Goal: Information Seeking & Learning: Understand process/instructions

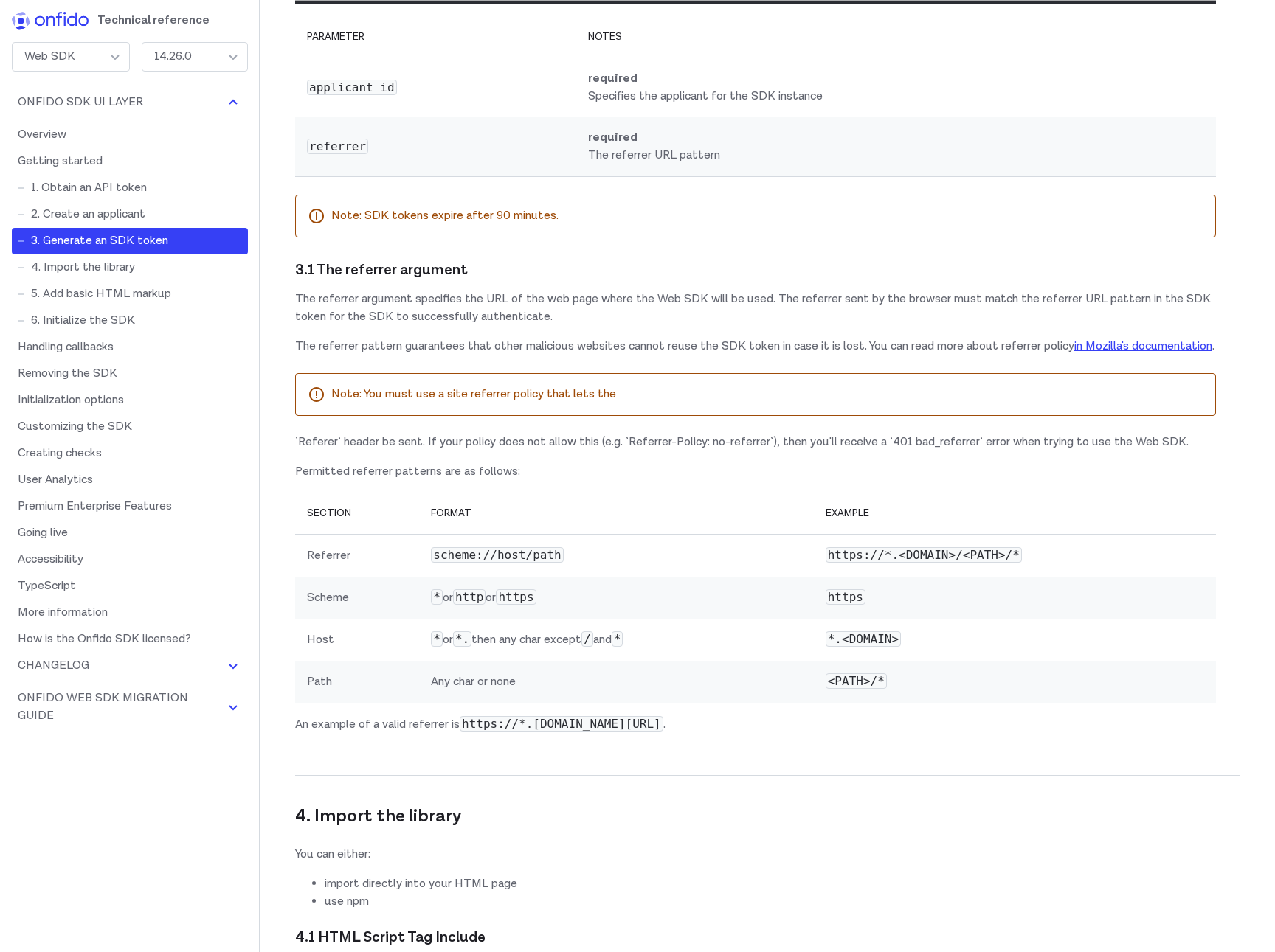
scroll to position [2017, 0]
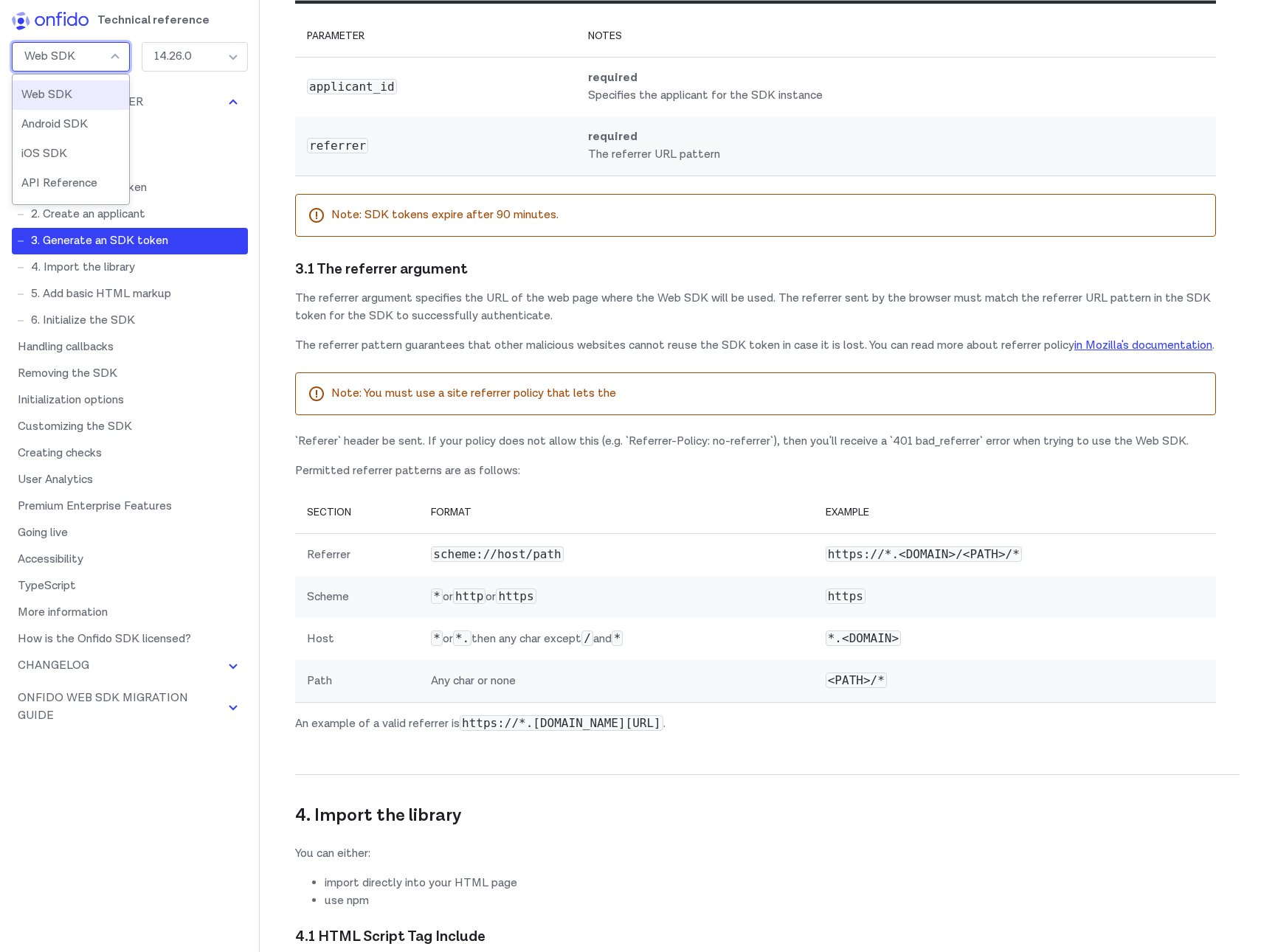
click at [95, 52] on div "Web SDK" at bounding box center [71, 56] width 118 height 29
click at [130, 287] on link "5. Add basic HTML markup" at bounding box center [130, 294] width 236 height 26
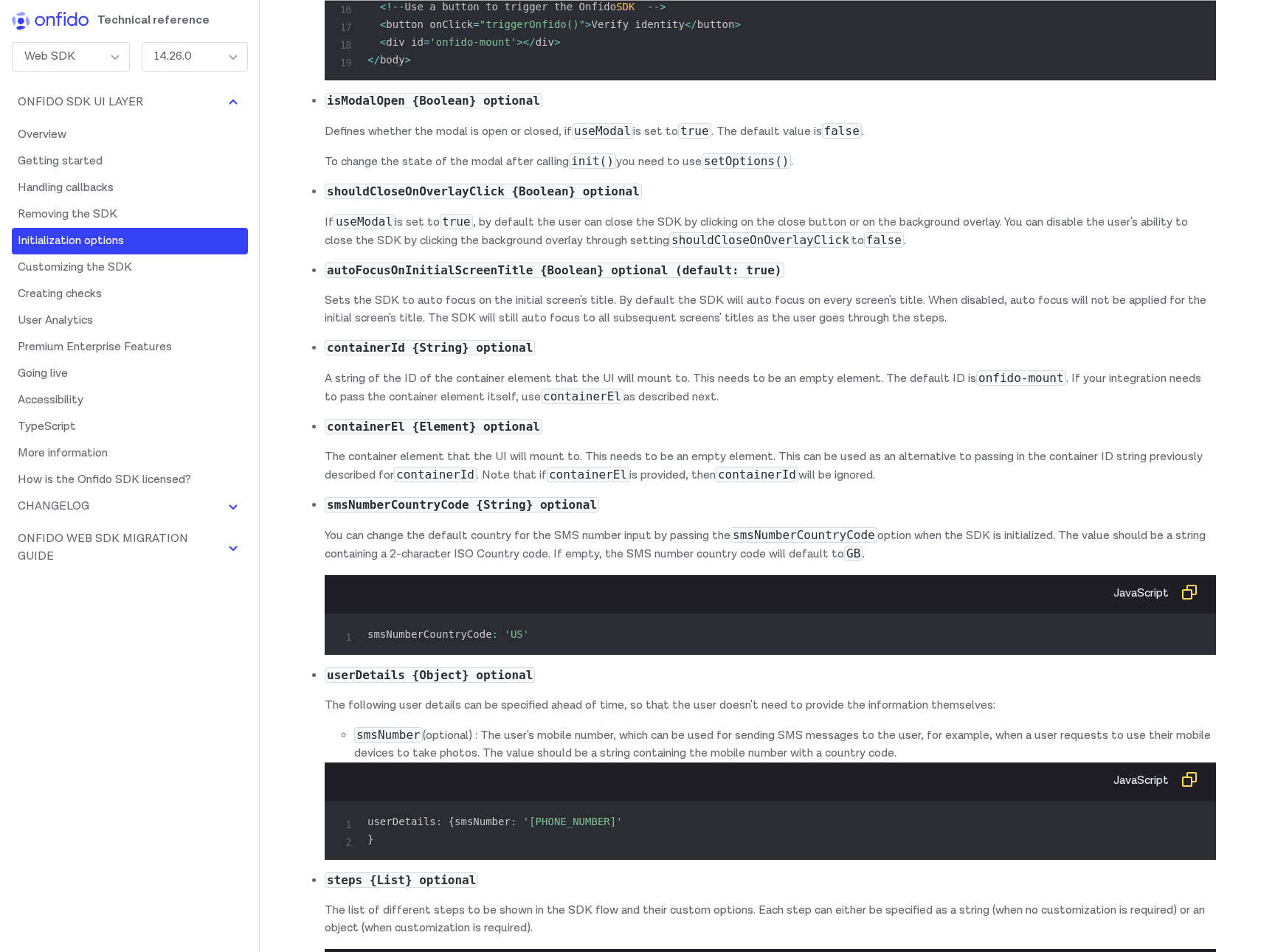
scroll to position [8451, 0]
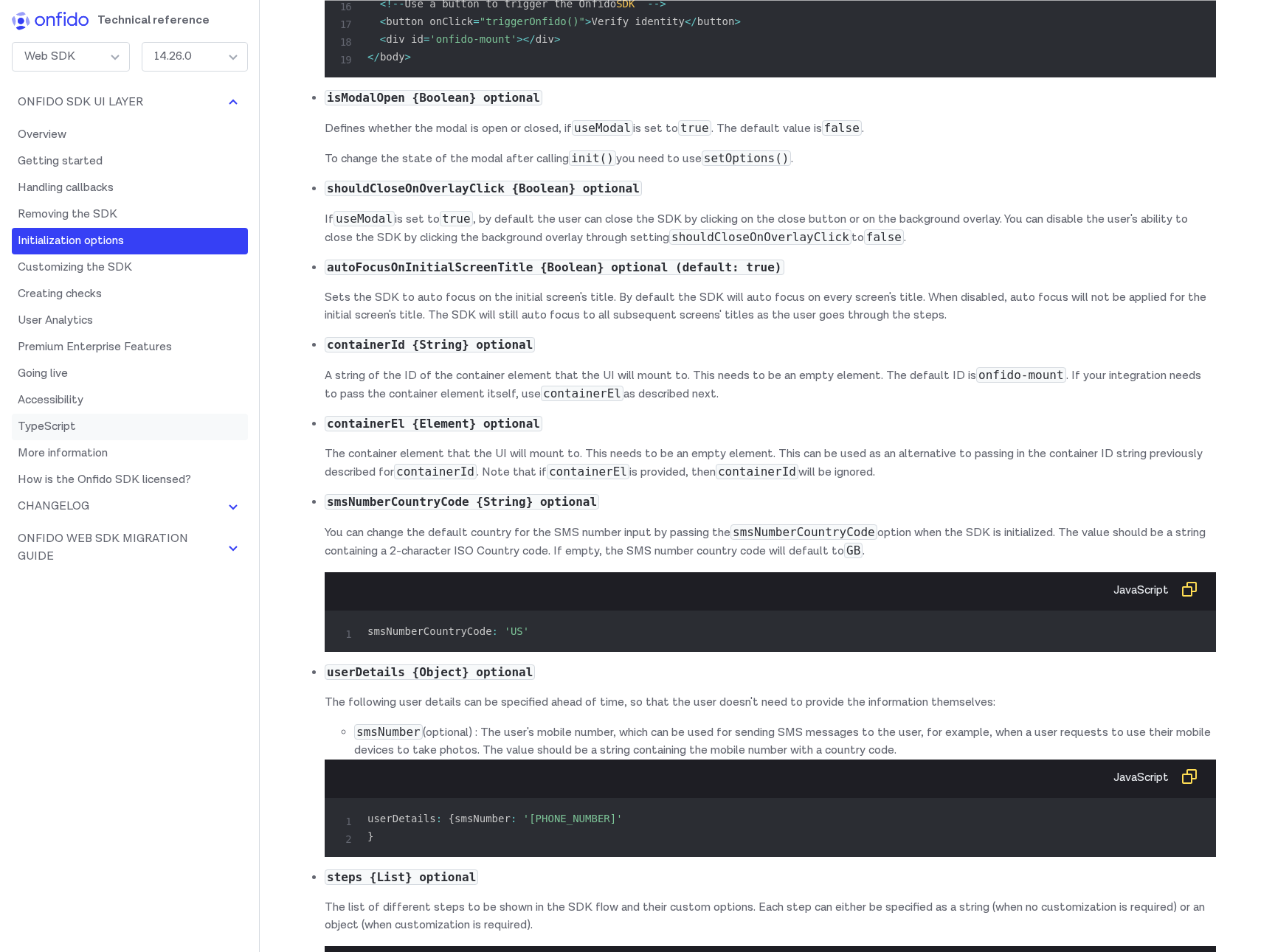
click at [54, 431] on link "TypeScript" at bounding box center [130, 426] width 236 height 26
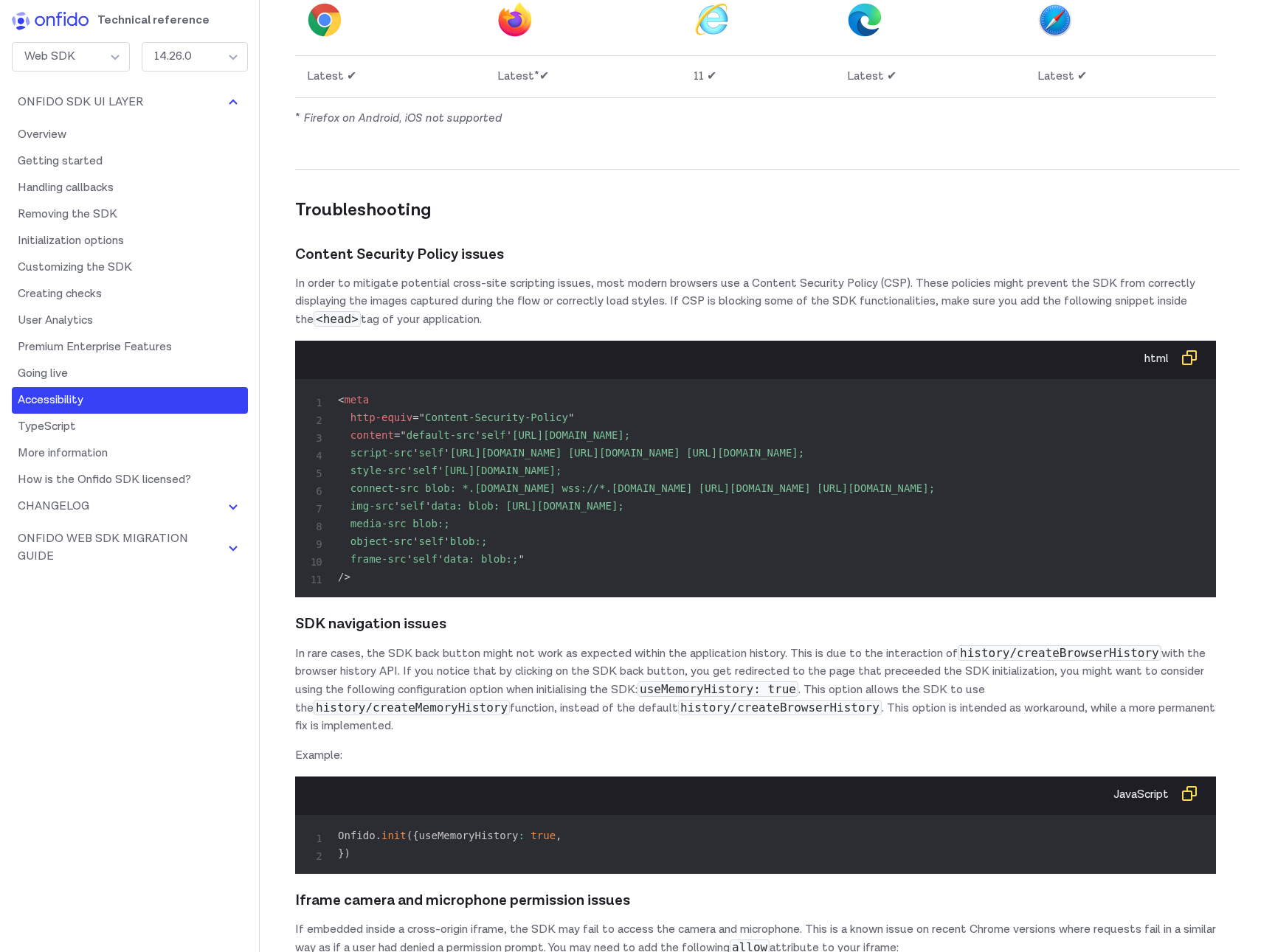
scroll to position [20581, 0]
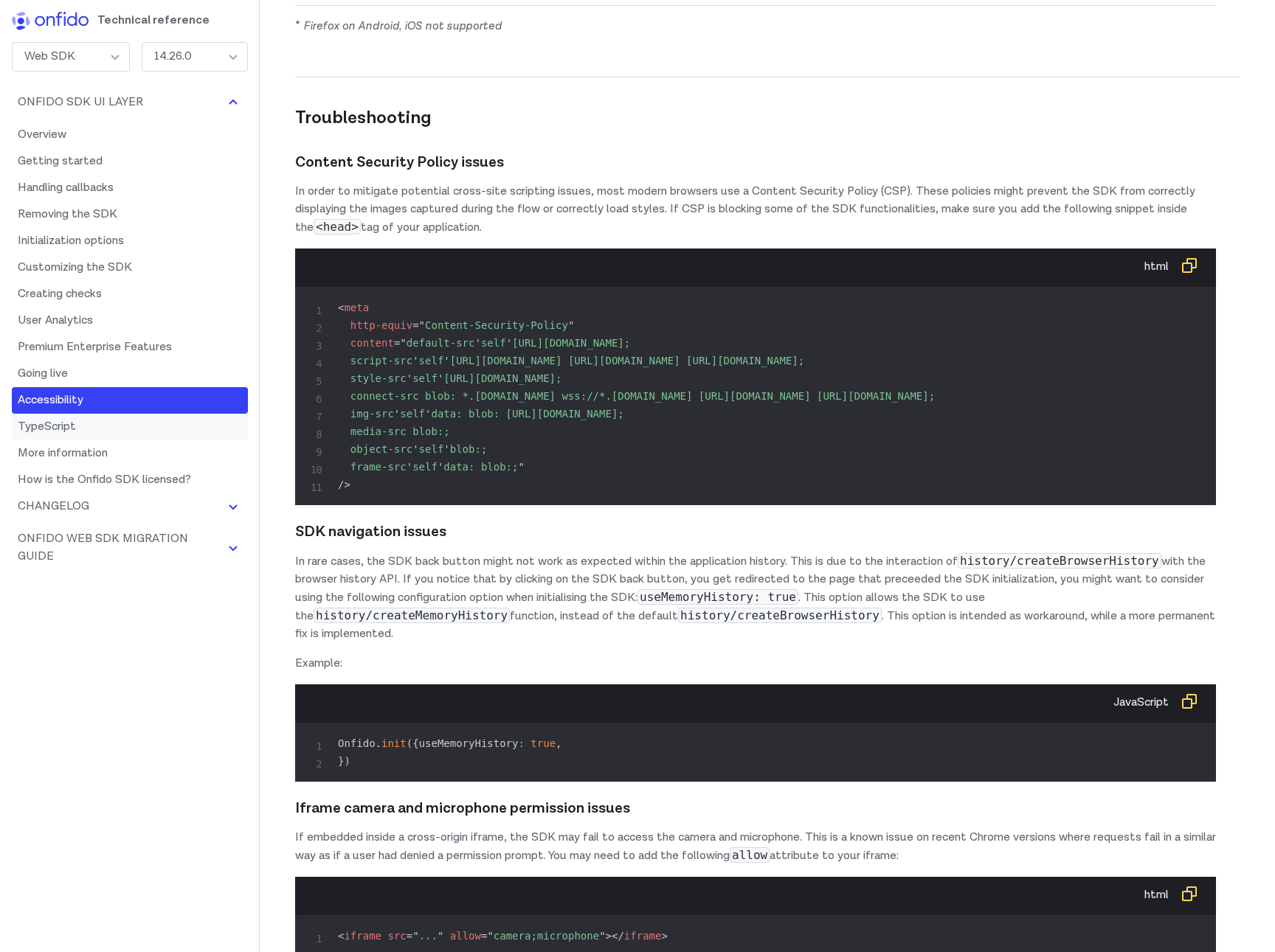
click at [56, 426] on link "TypeScript" at bounding box center [130, 426] width 236 height 26
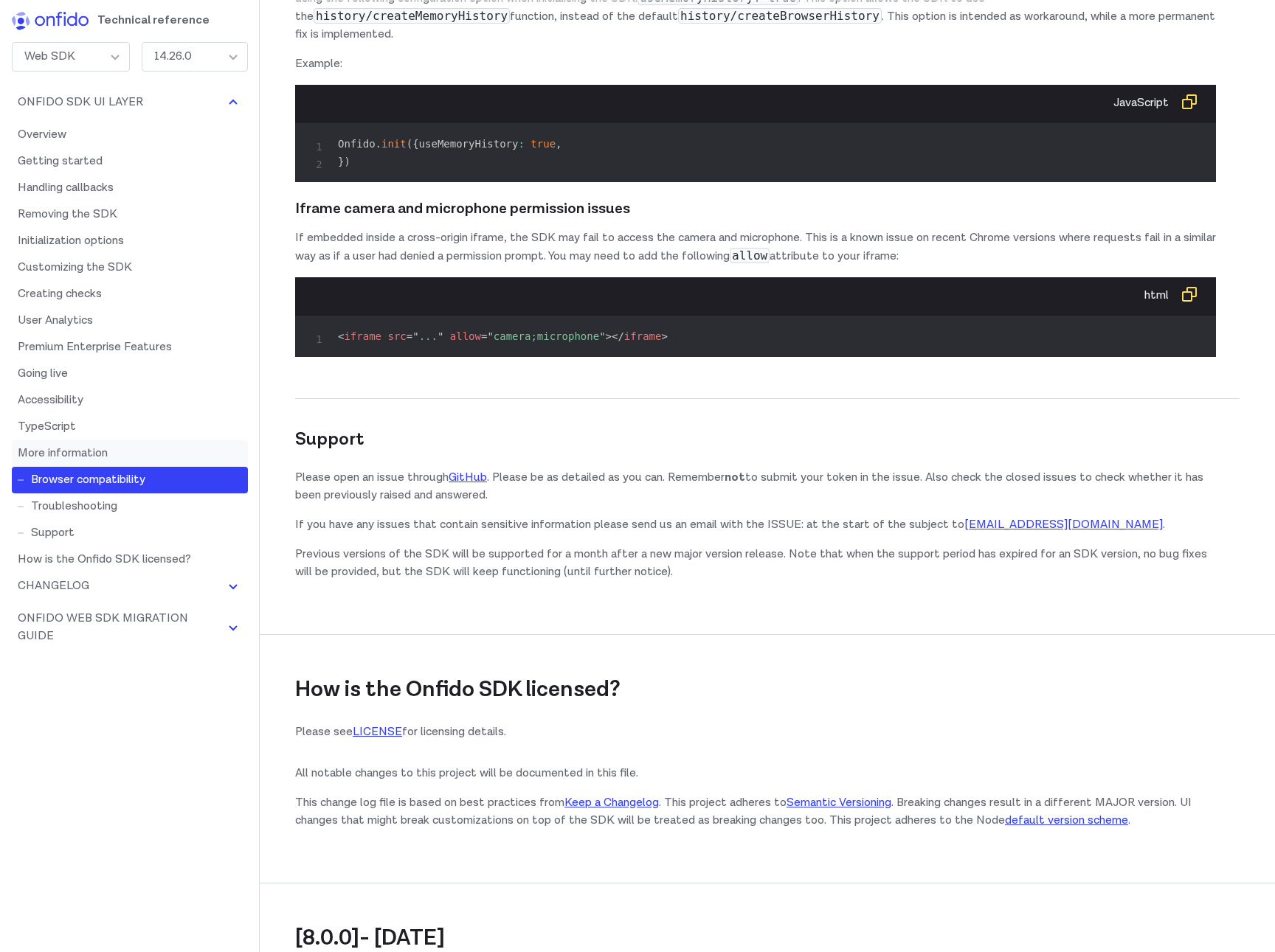
scroll to position [21181, 0]
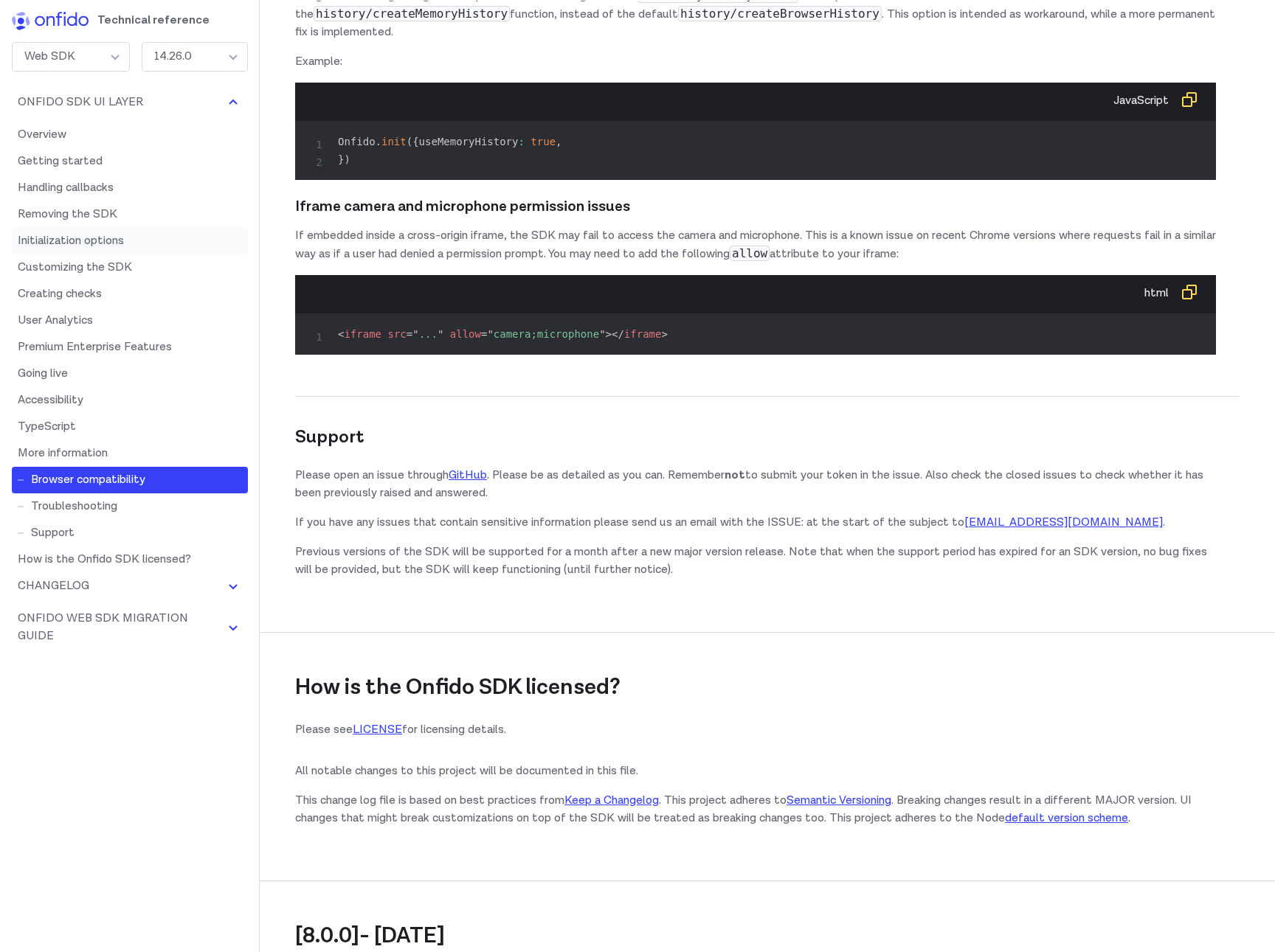
click at [72, 242] on link "Initialization options" at bounding box center [130, 241] width 236 height 26
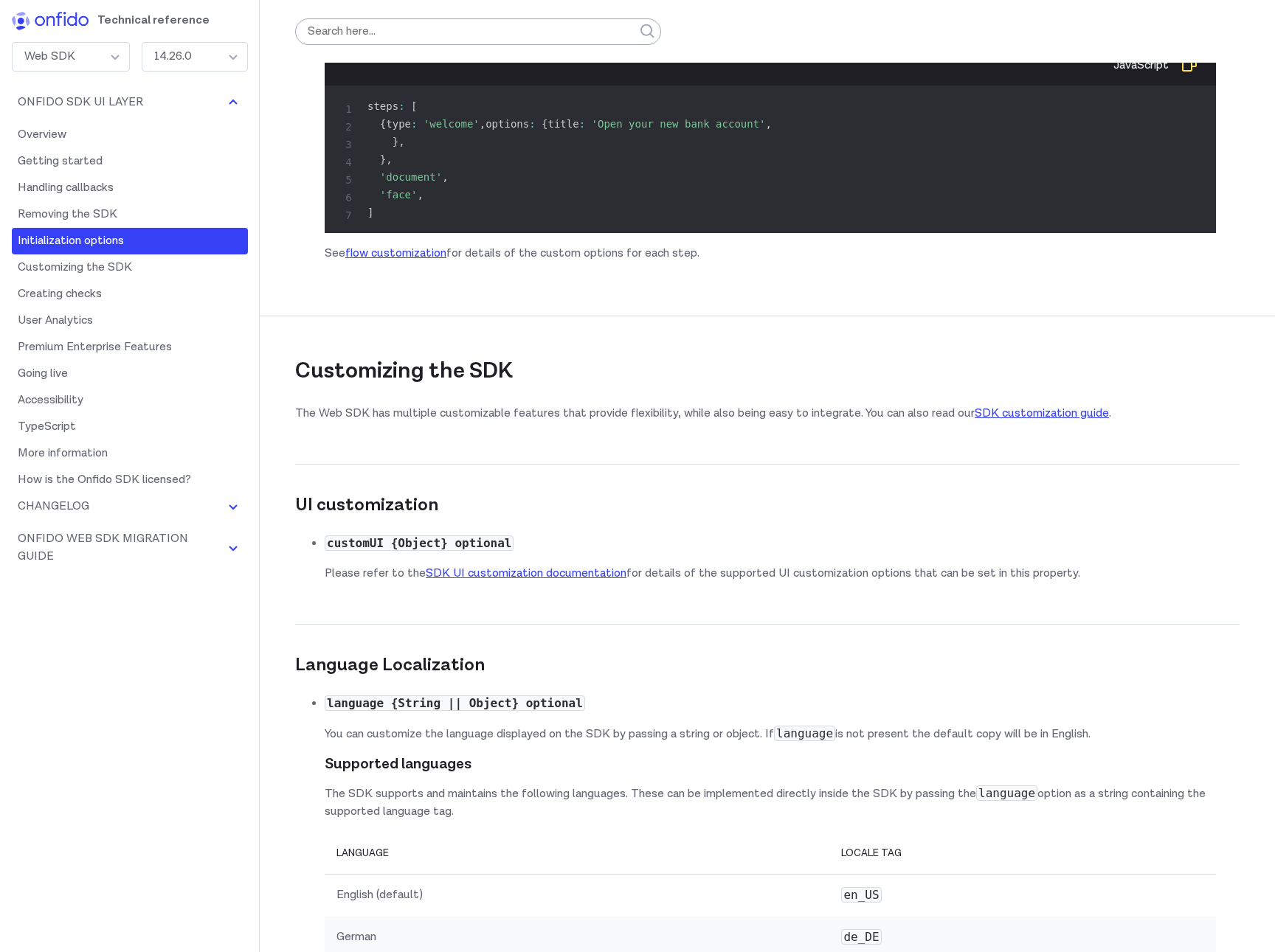
scroll to position [9009, 0]
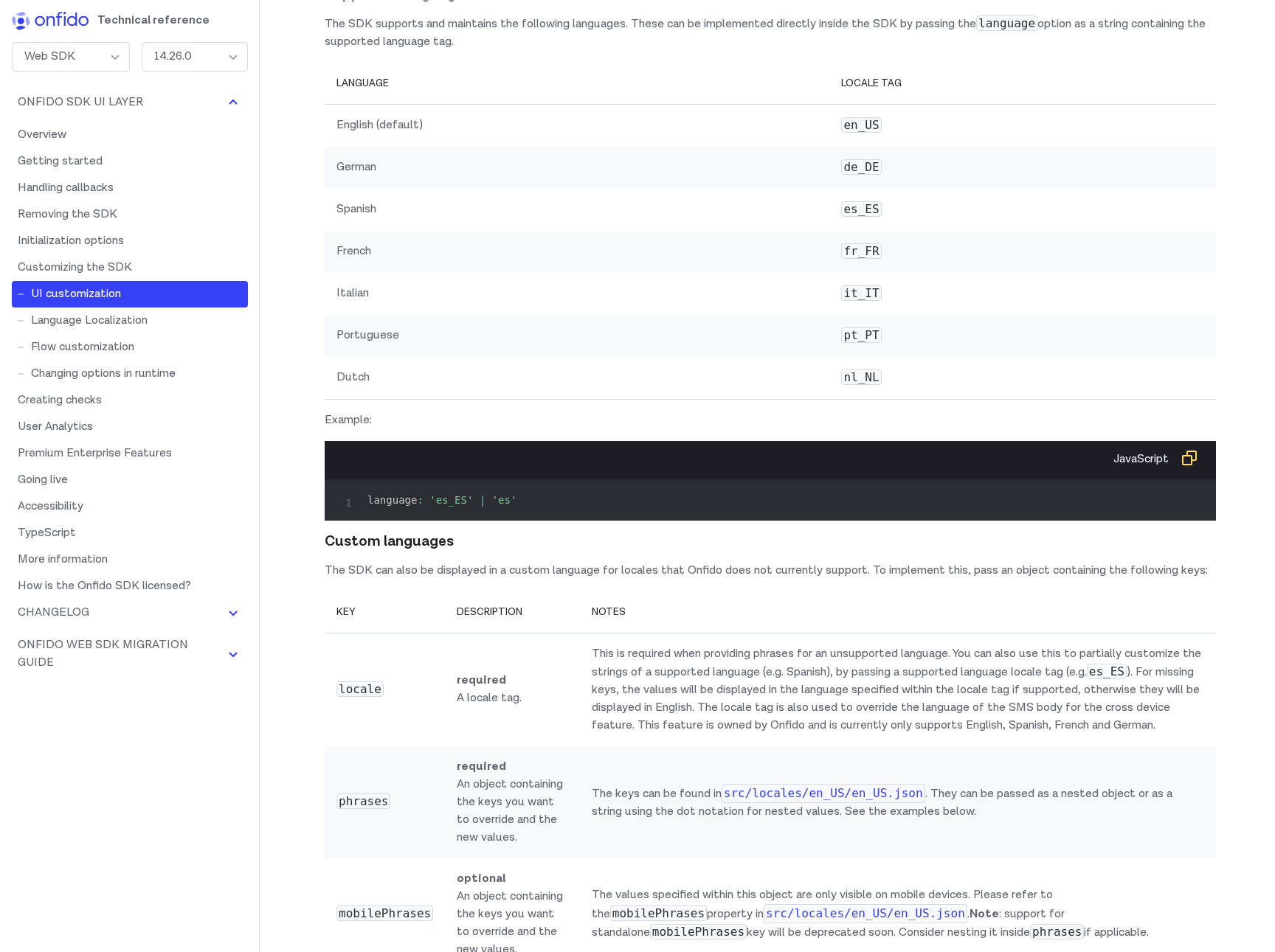
scroll to position [10121, 0]
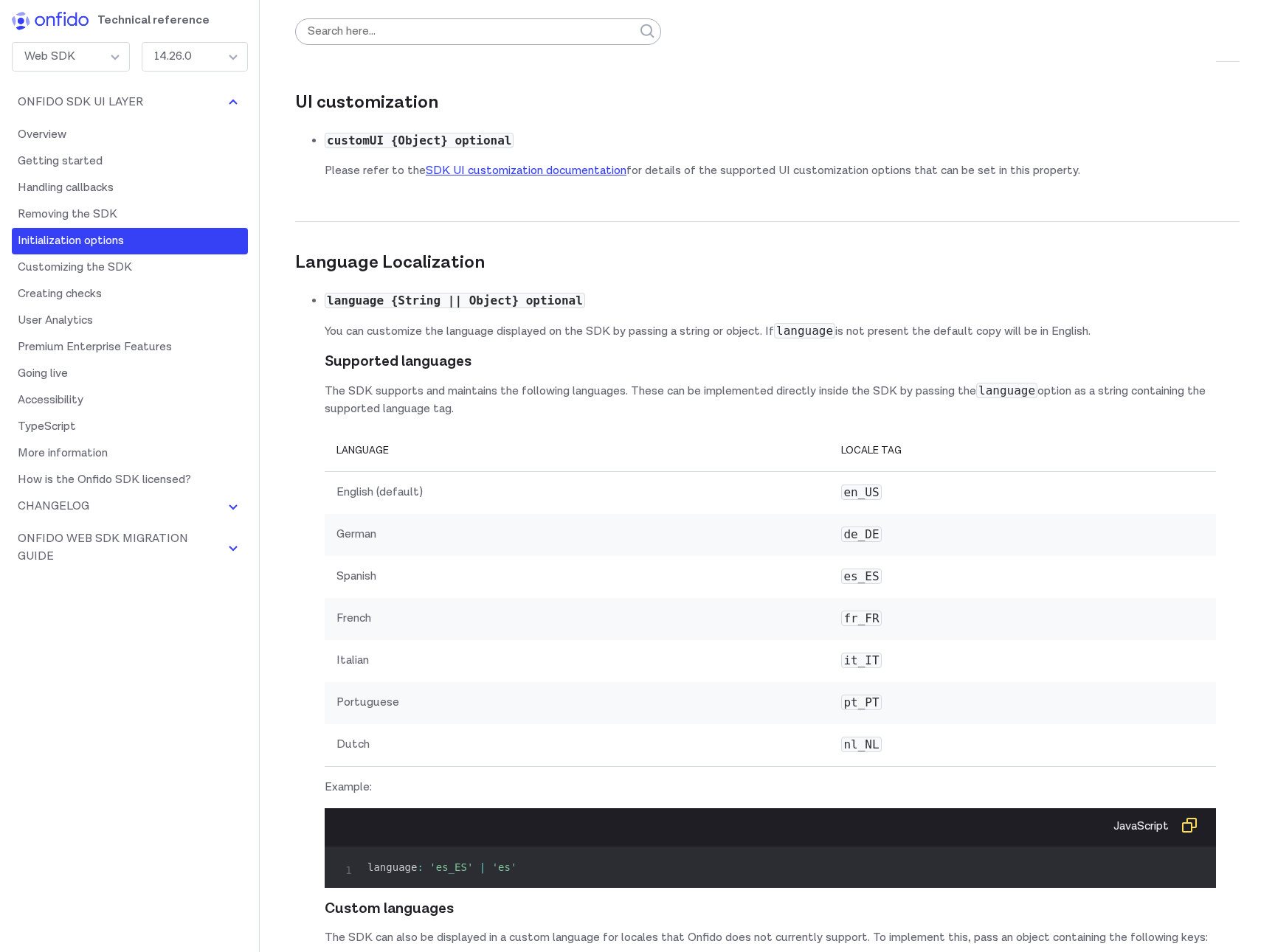
click at [68, 133] on link "Overview" at bounding box center [130, 135] width 236 height 26
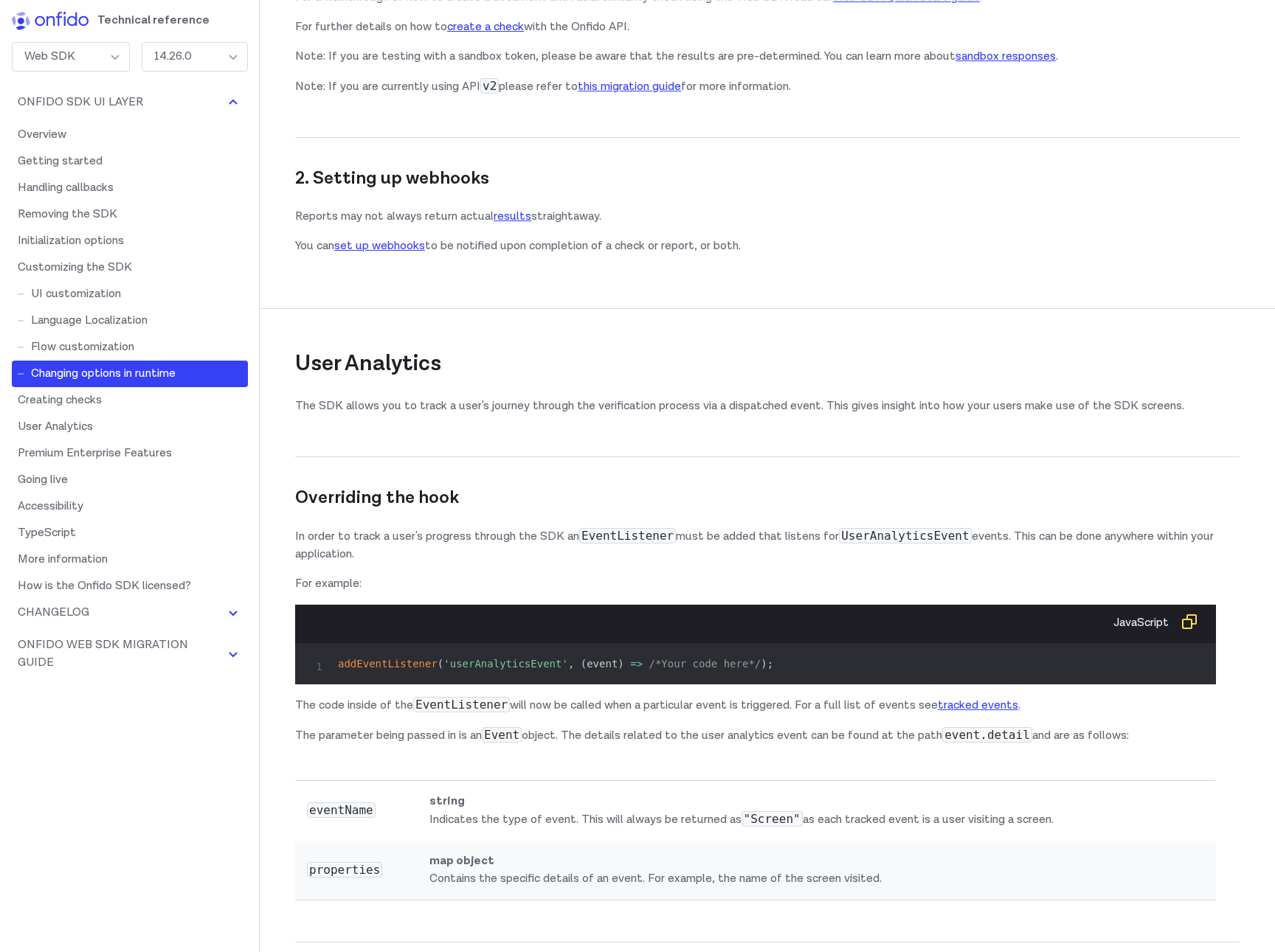
scroll to position [17644, 0]
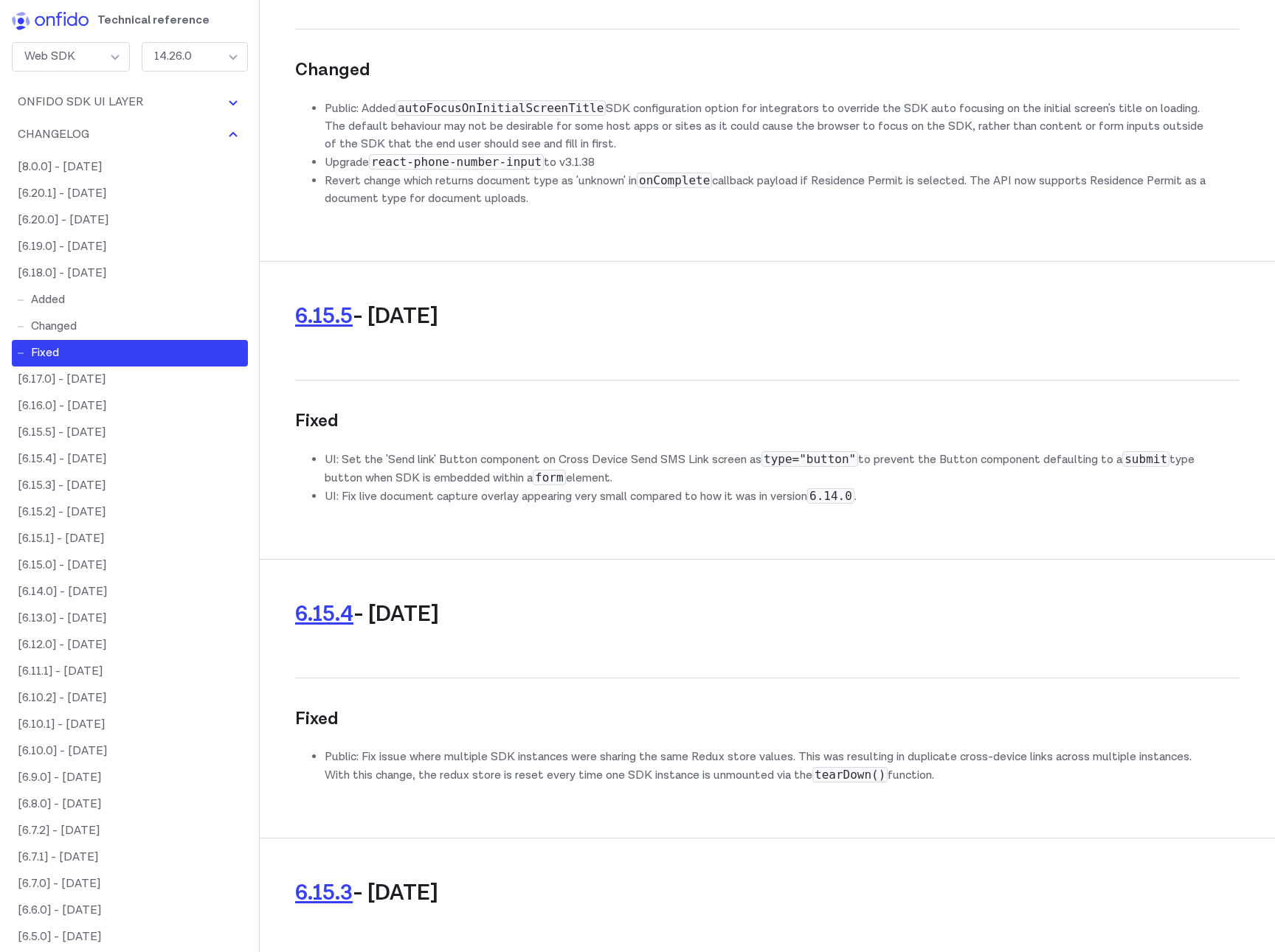
scroll to position [31874, 0]
